Goal: Navigation & Orientation: Go to known website

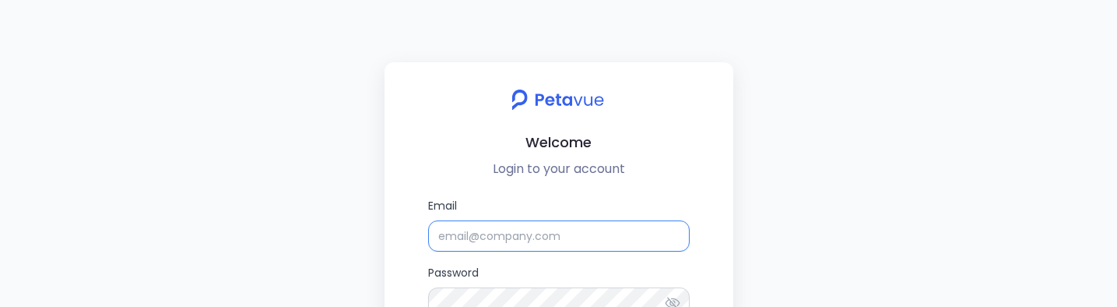
click at [483, 236] on input "Email" at bounding box center [559, 235] width 262 height 31
type input "bhaskar@petavue.com"
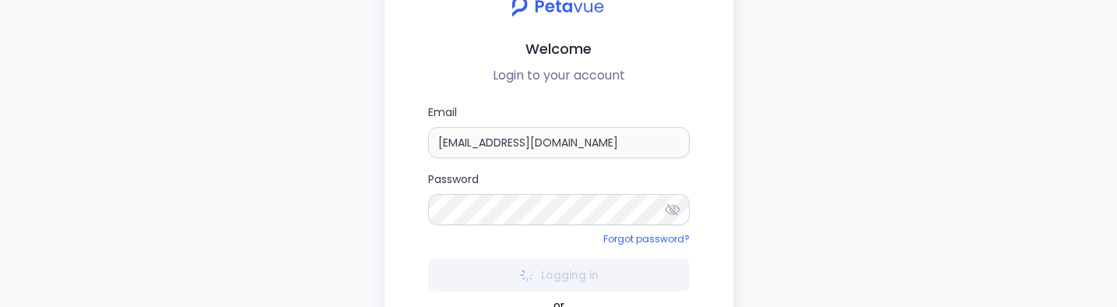
scroll to position [117, 0]
